Goal: Task Accomplishment & Management: Use online tool/utility

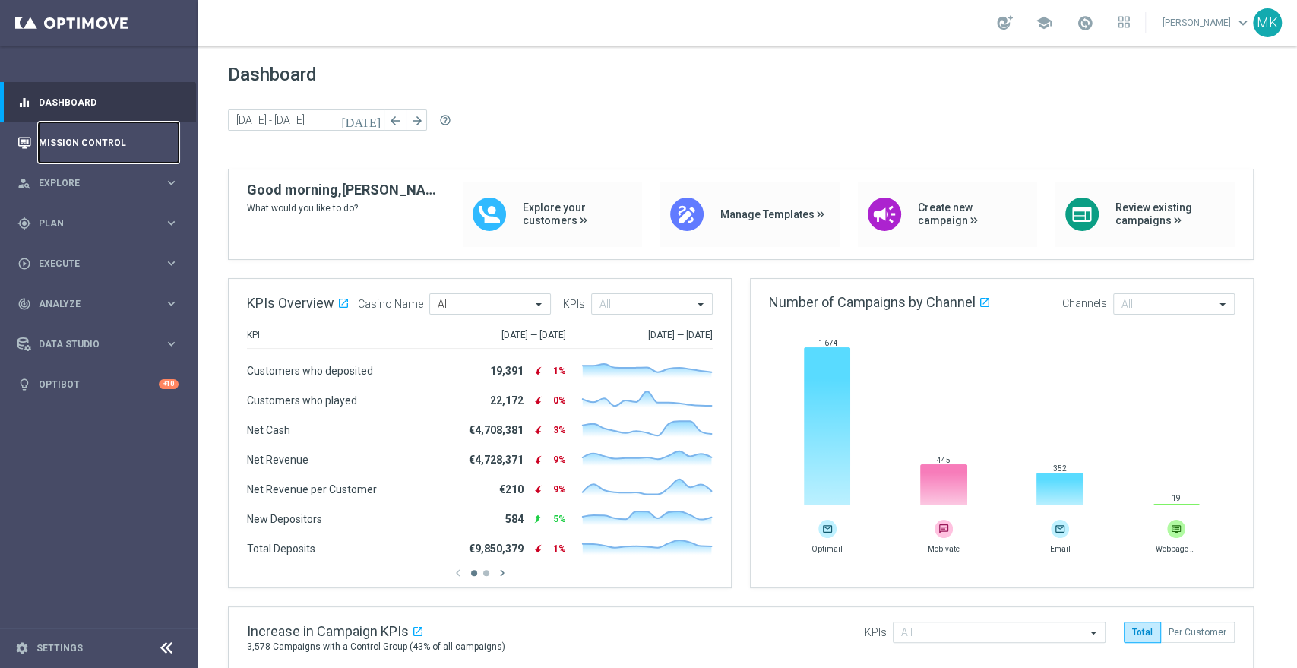
click at [89, 124] on link "Mission Control" at bounding box center [109, 142] width 140 height 40
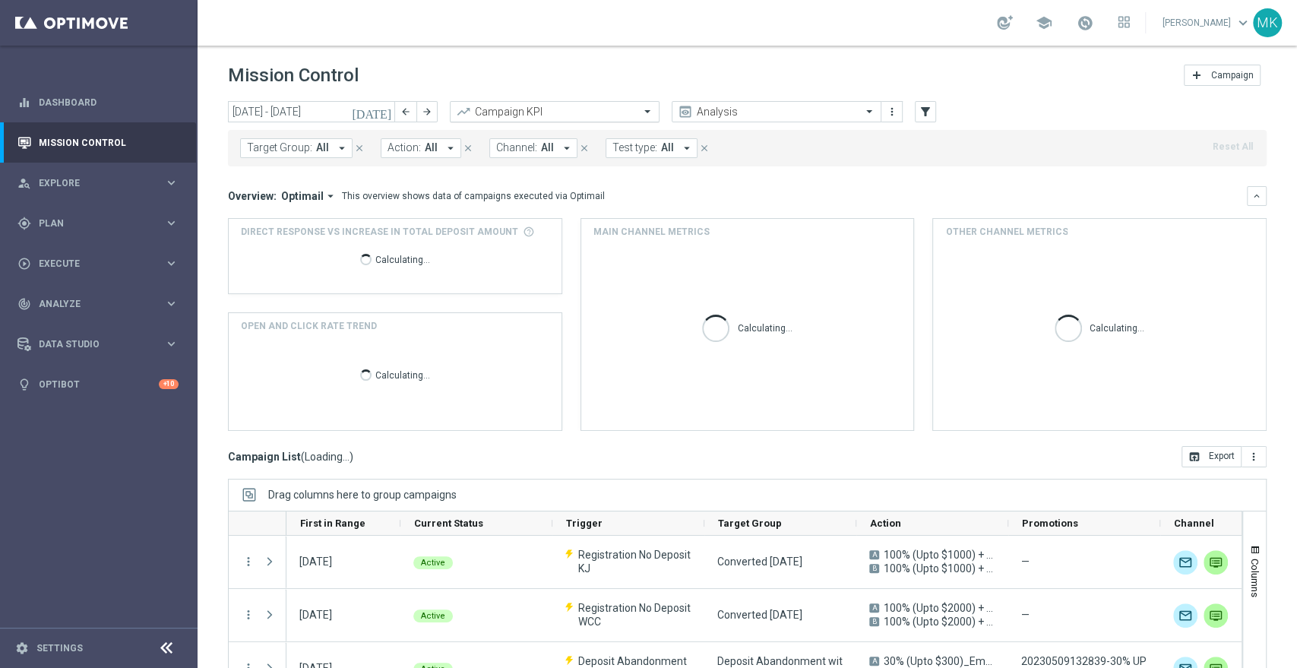
click at [548, 114] on input "text" at bounding box center [539, 112] width 163 height 13
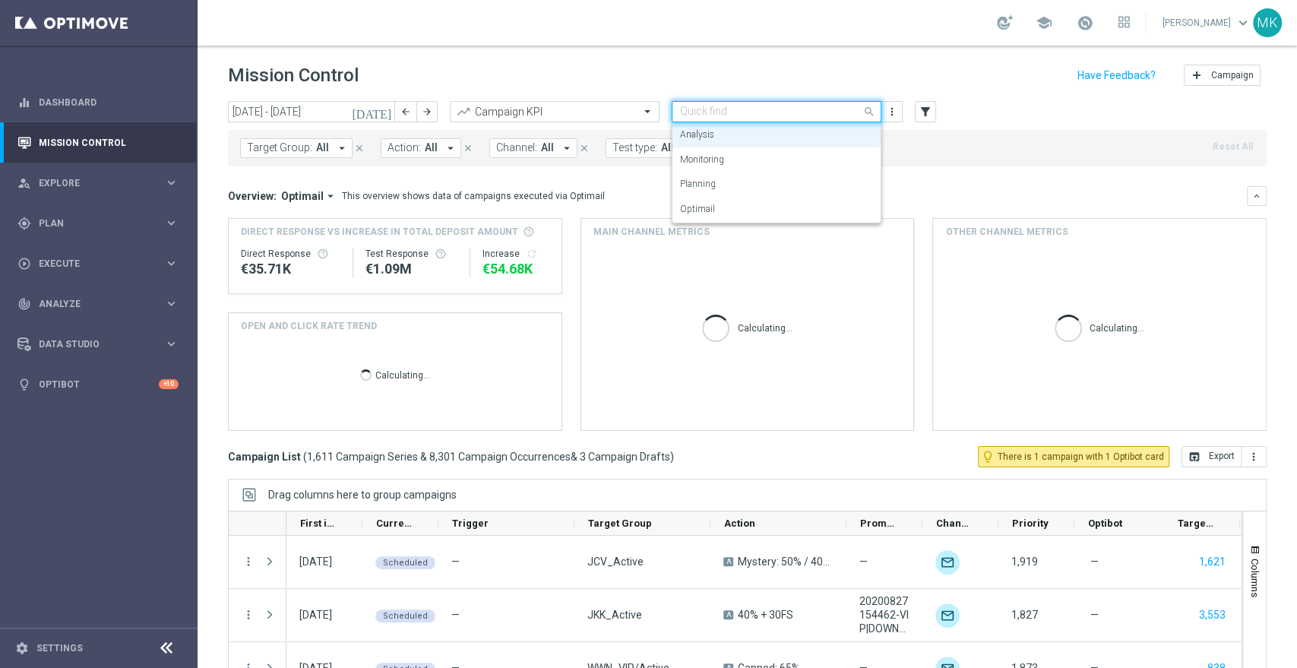
click at [747, 108] on input "text" at bounding box center [761, 112] width 163 height 13
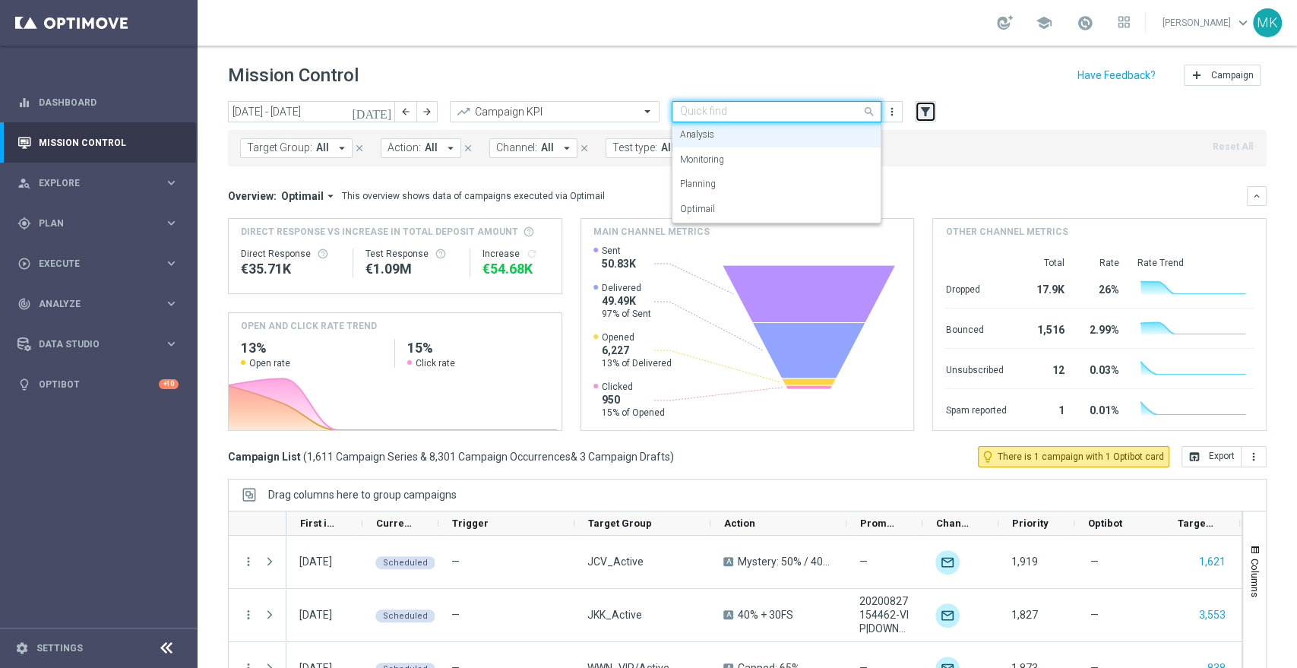
click at [933, 108] on button "filter_alt" at bounding box center [925, 111] width 21 height 21
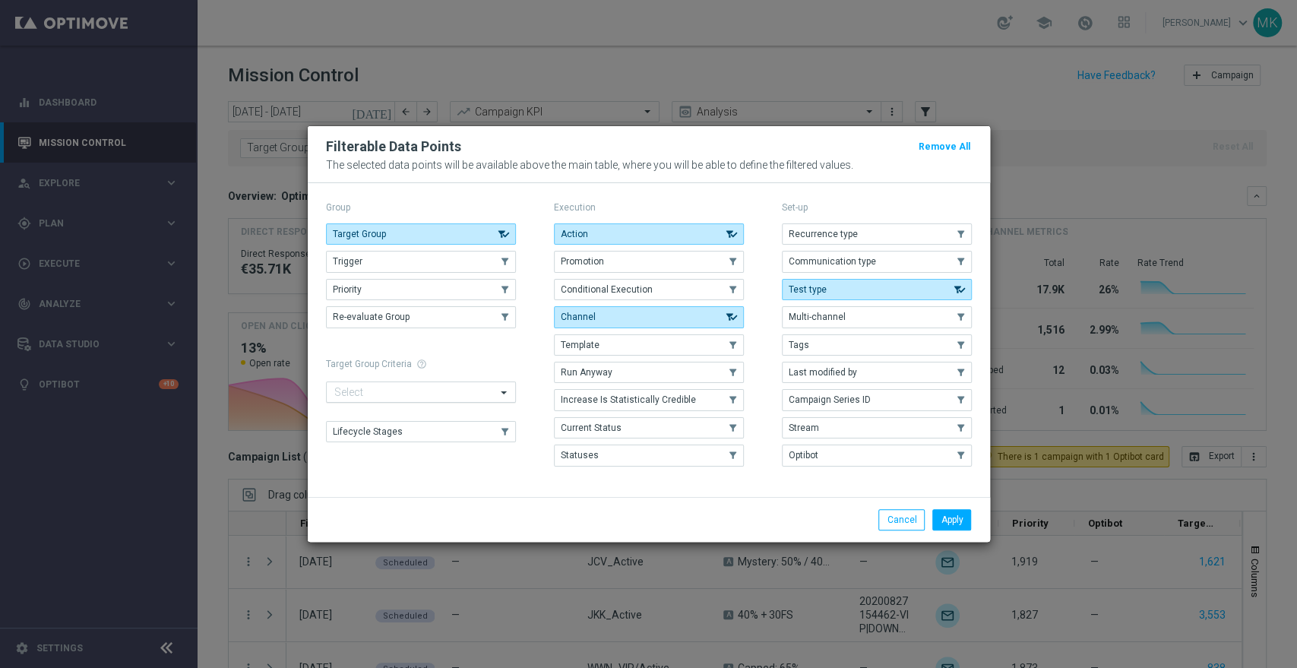
click at [474, 387] on input "text" at bounding box center [415, 393] width 162 height 13
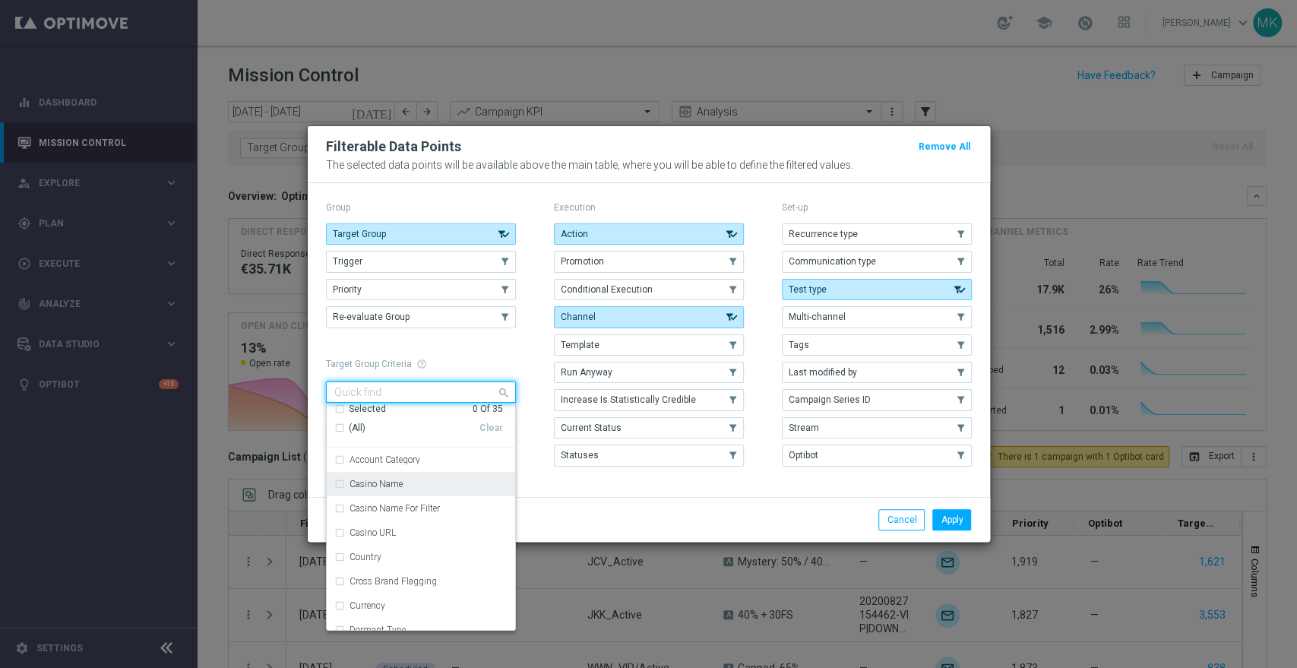
click at [382, 483] on label "Casino Name" at bounding box center [375, 483] width 53 height 9
click at [960, 518] on button "Apply" at bounding box center [951, 519] width 39 height 21
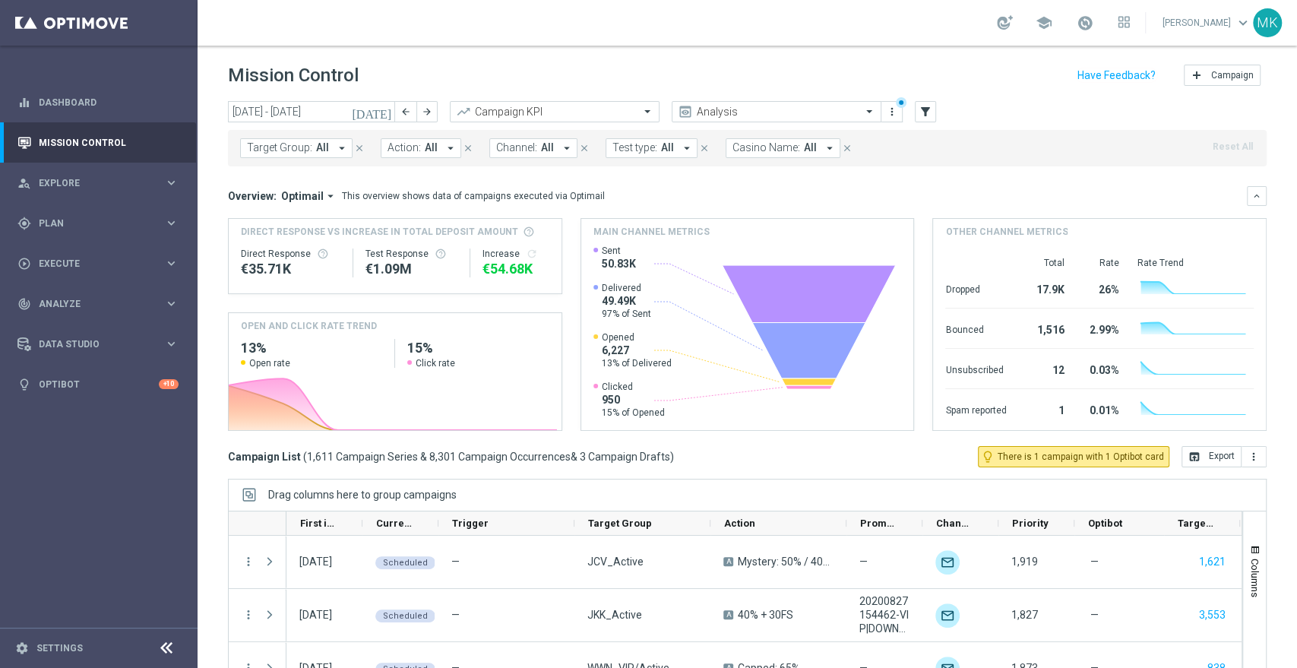
click at [785, 150] on span "Casino Name:" at bounding box center [766, 147] width 68 height 13
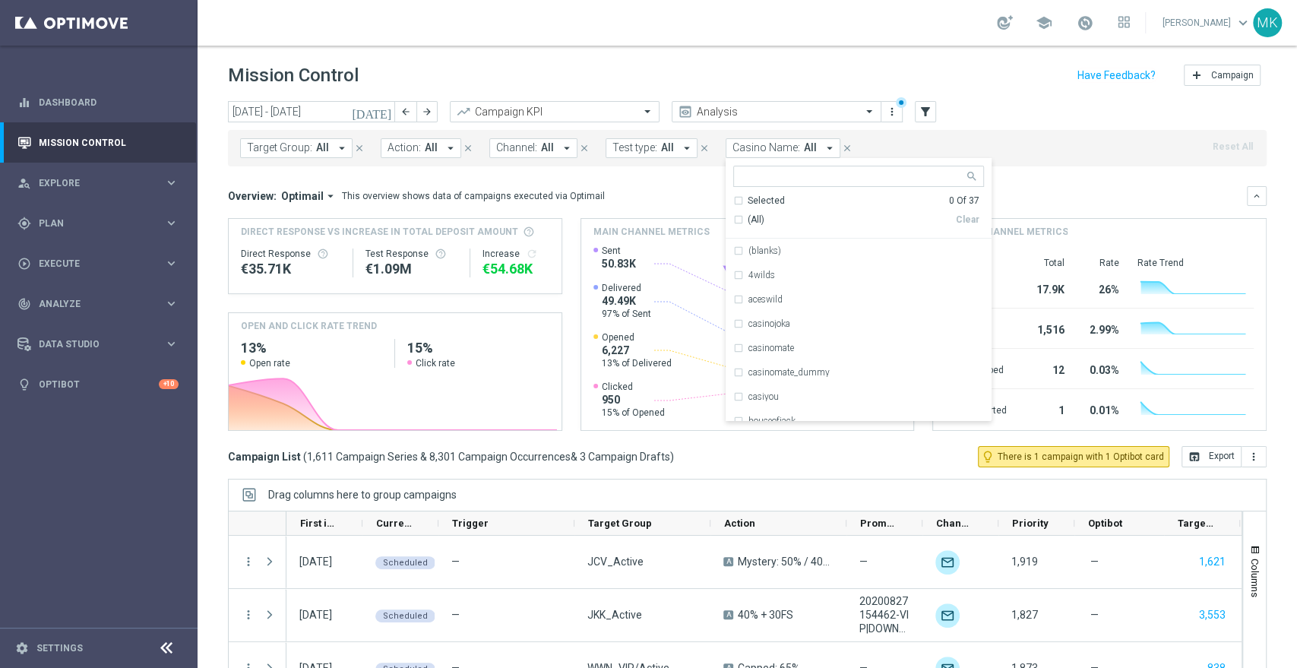
click at [1007, 108] on div "[DATE] [DATE] - [DATE] arrow_back arrow_forward Campaign KPI trending_up Analys…" at bounding box center [747, 112] width 1038 height 23
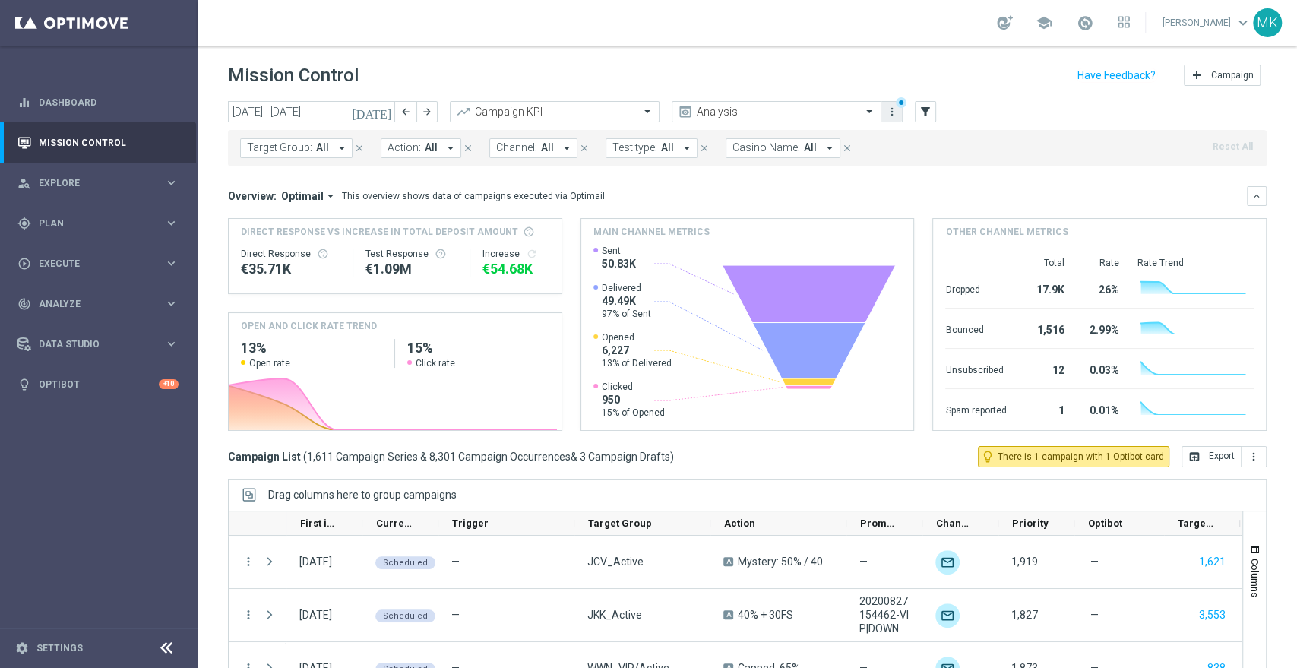
click at [893, 112] on icon "more_vert" at bounding box center [892, 112] width 12 height 12
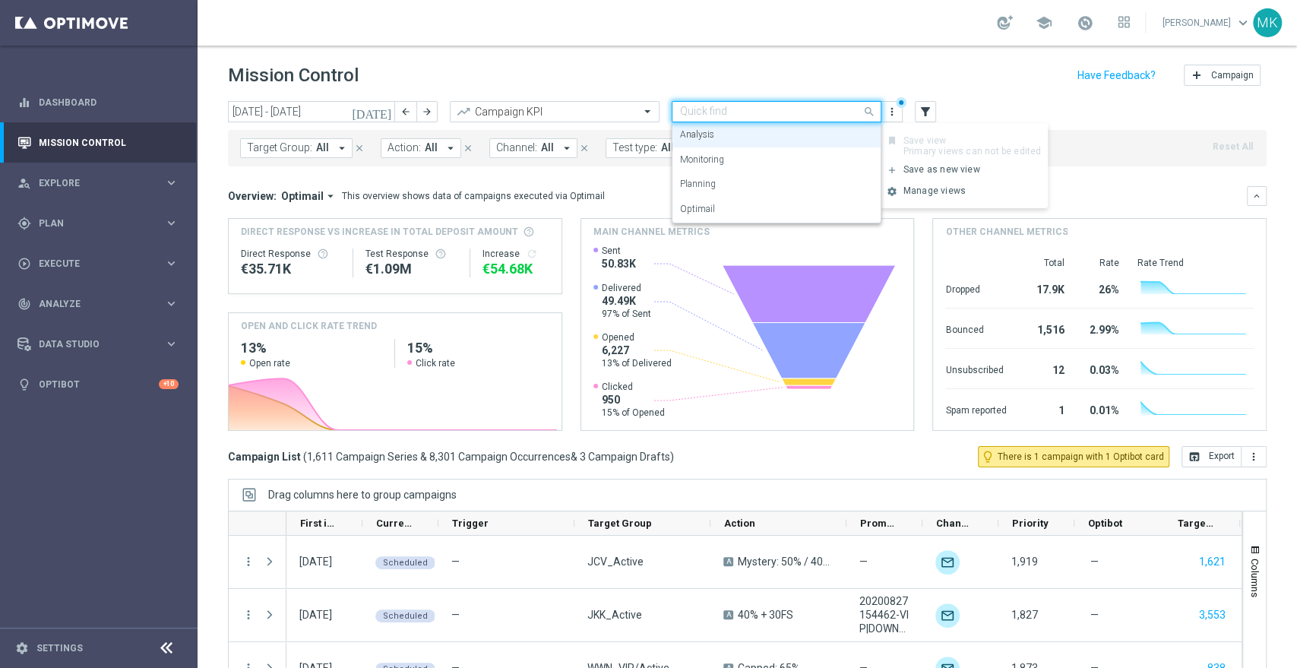
click at [856, 109] on div at bounding box center [776, 112] width 208 height 13
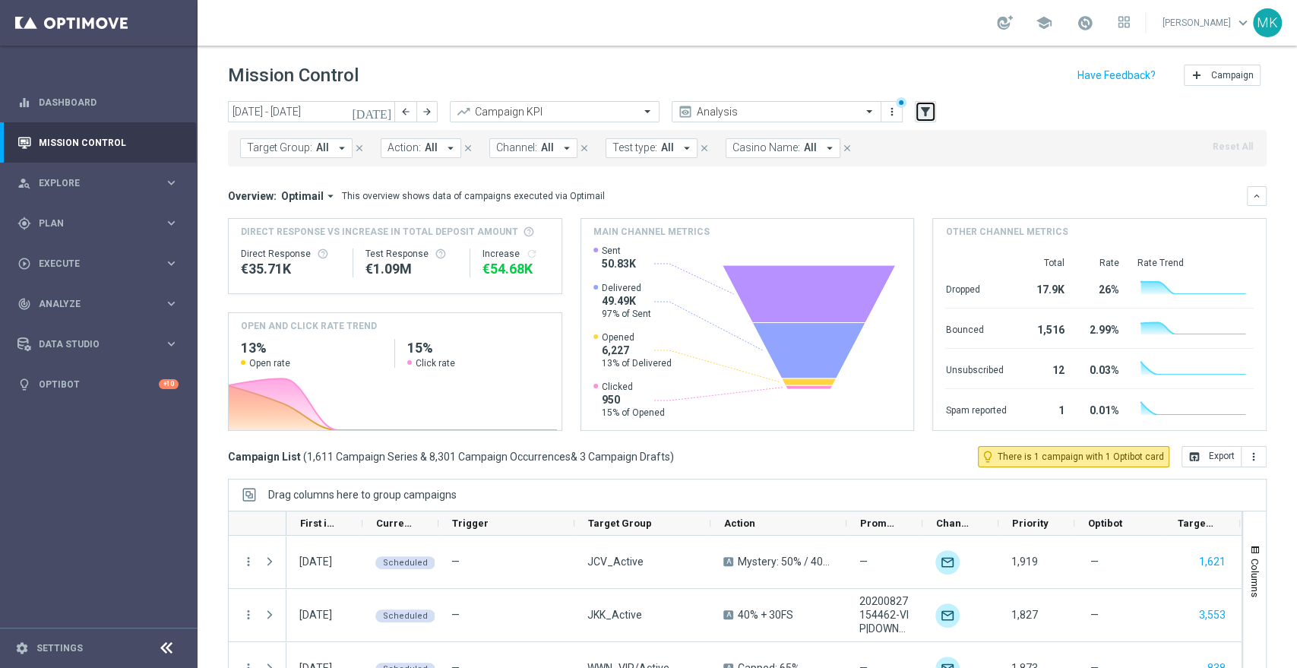
click at [924, 111] on icon "filter_alt" at bounding box center [925, 112] width 14 height 14
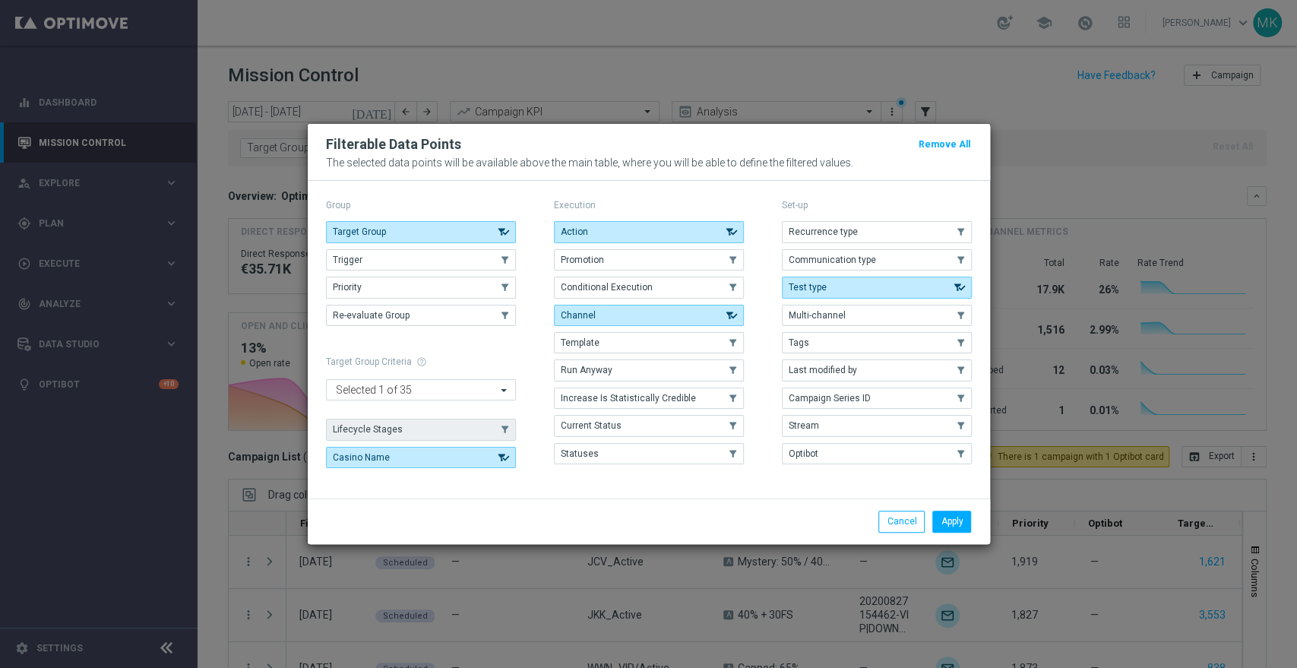
click at [454, 424] on button "Lifecycle Stages" at bounding box center [421, 429] width 190 height 21
click at [961, 525] on button "Apply" at bounding box center [951, 520] width 39 height 21
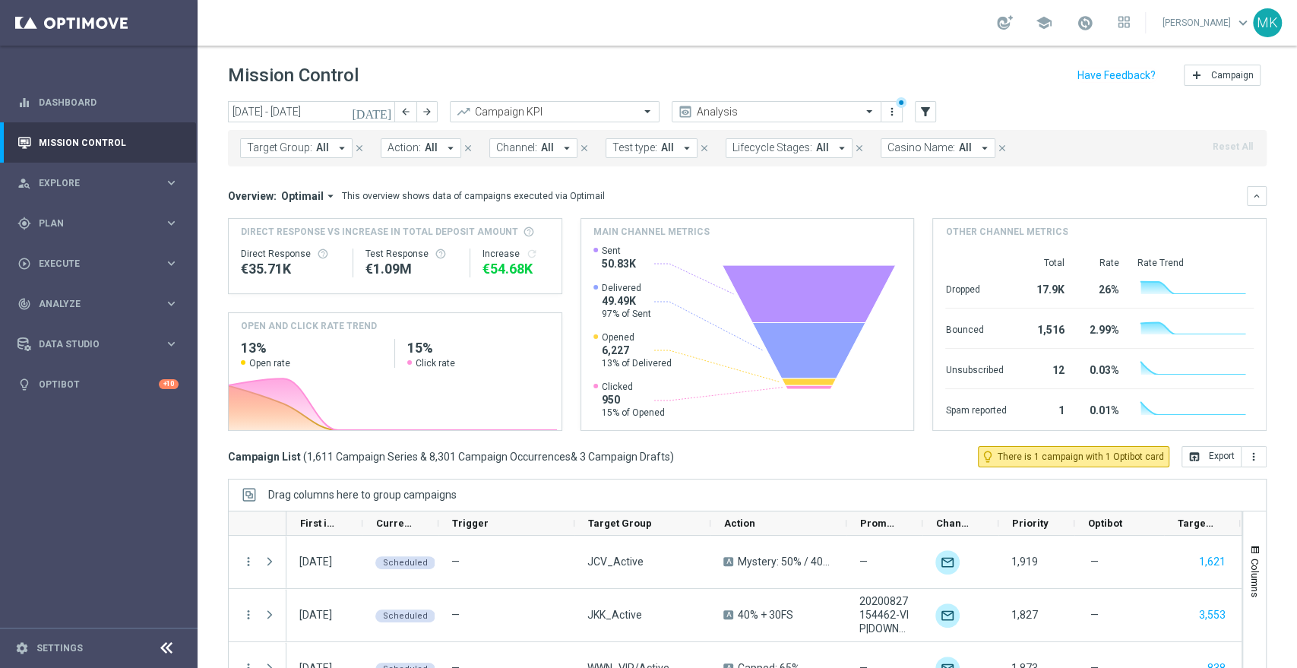
click at [835, 147] on icon "arrow_drop_down" at bounding box center [842, 148] width 14 height 14
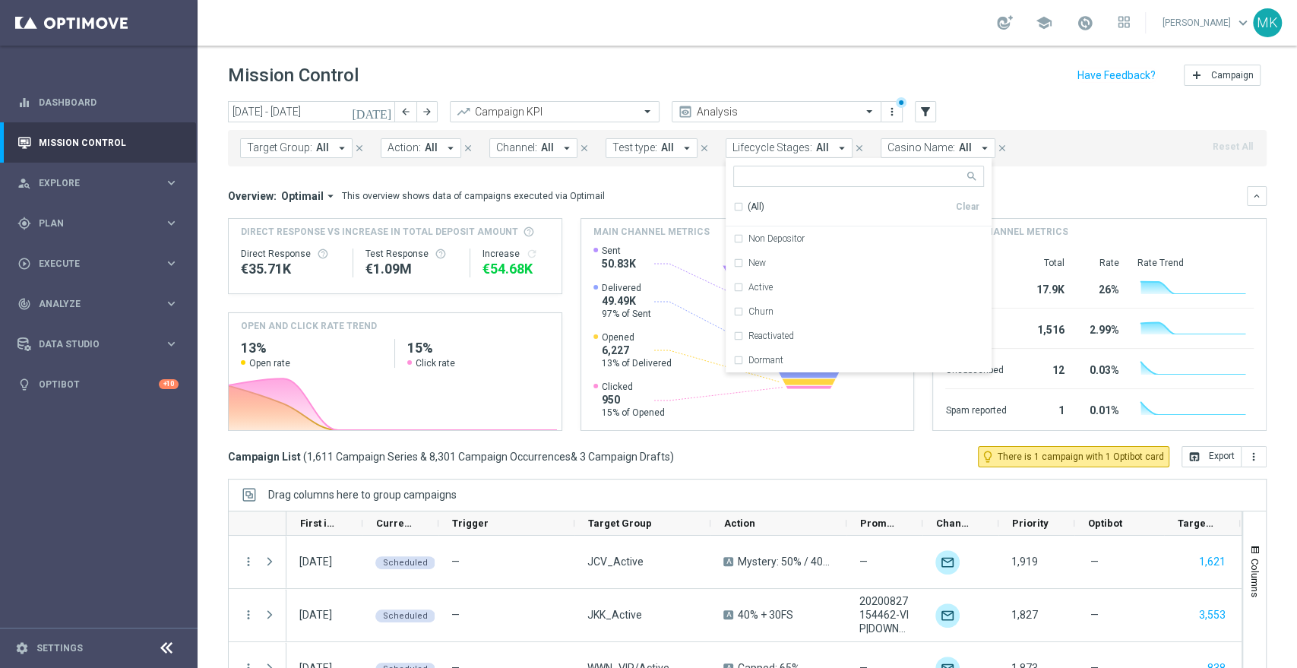
click at [835, 147] on icon "arrow_drop_down" at bounding box center [842, 148] width 14 height 14
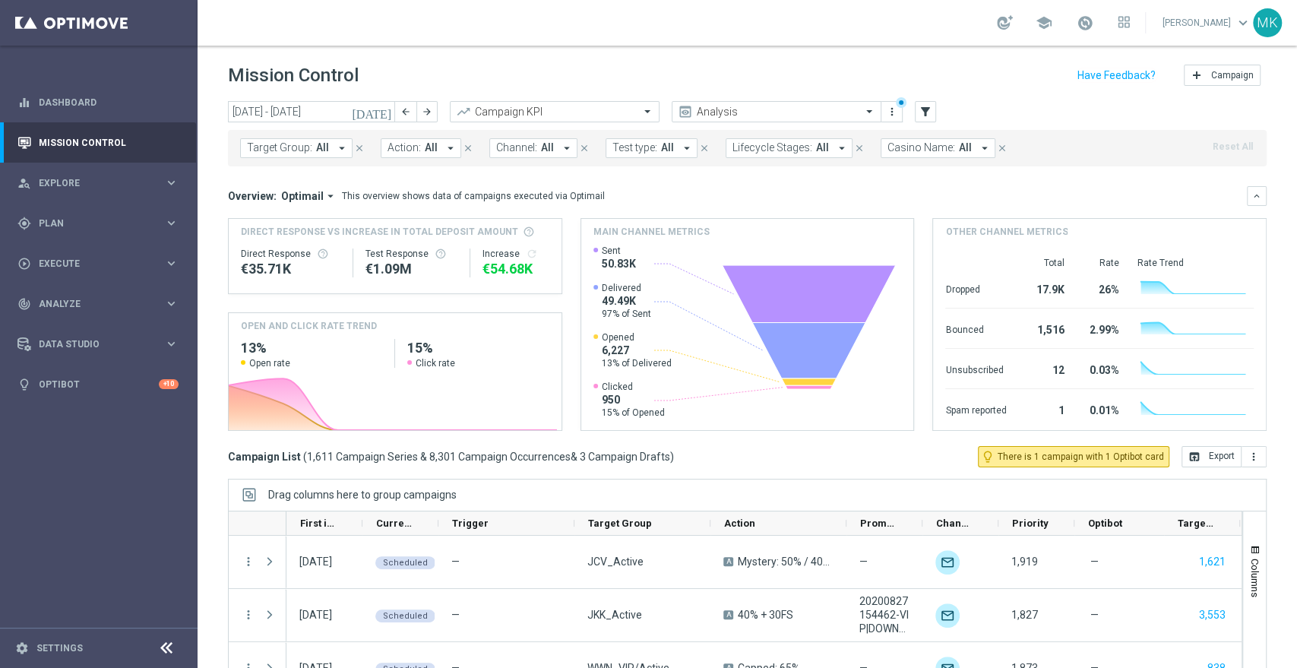
click at [835, 147] on icon "arrow_drop_down" at bounding box center [842, 148] width 14 height 14
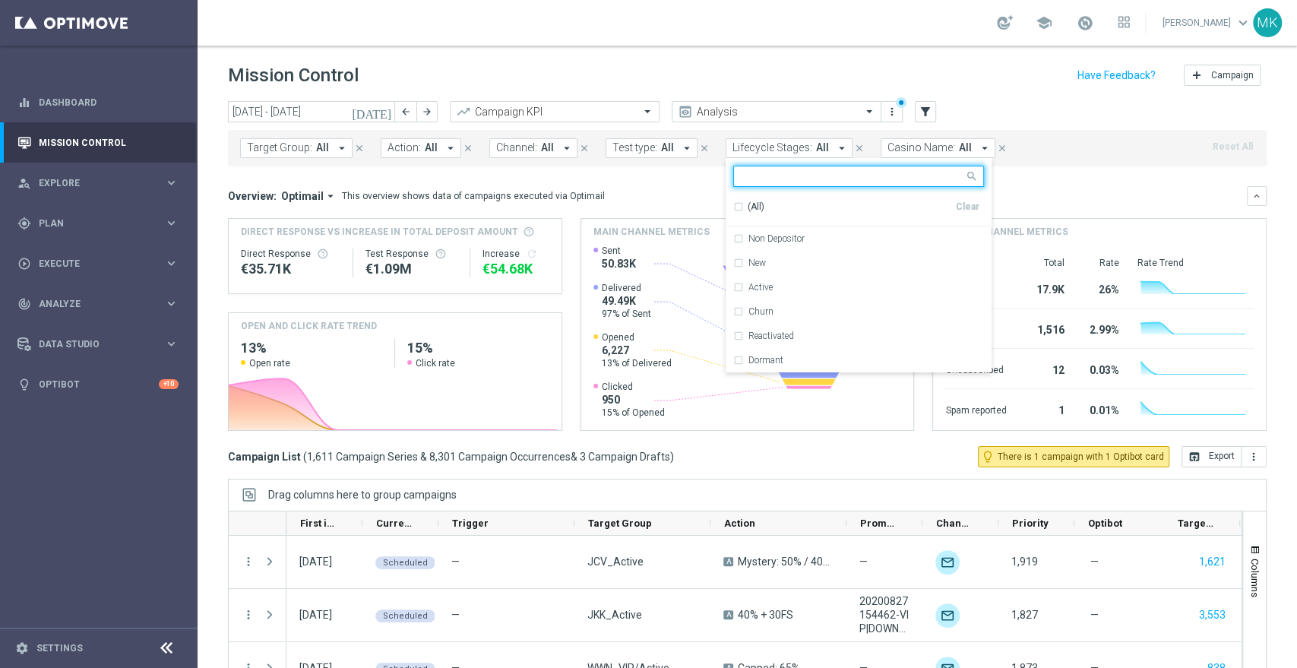
click at [835, 147] on icon "arrow_drop_down" at bounding box center [842, 148] width 14 height 14
